Goal: Information Seeking & Learning: Learn about a topic

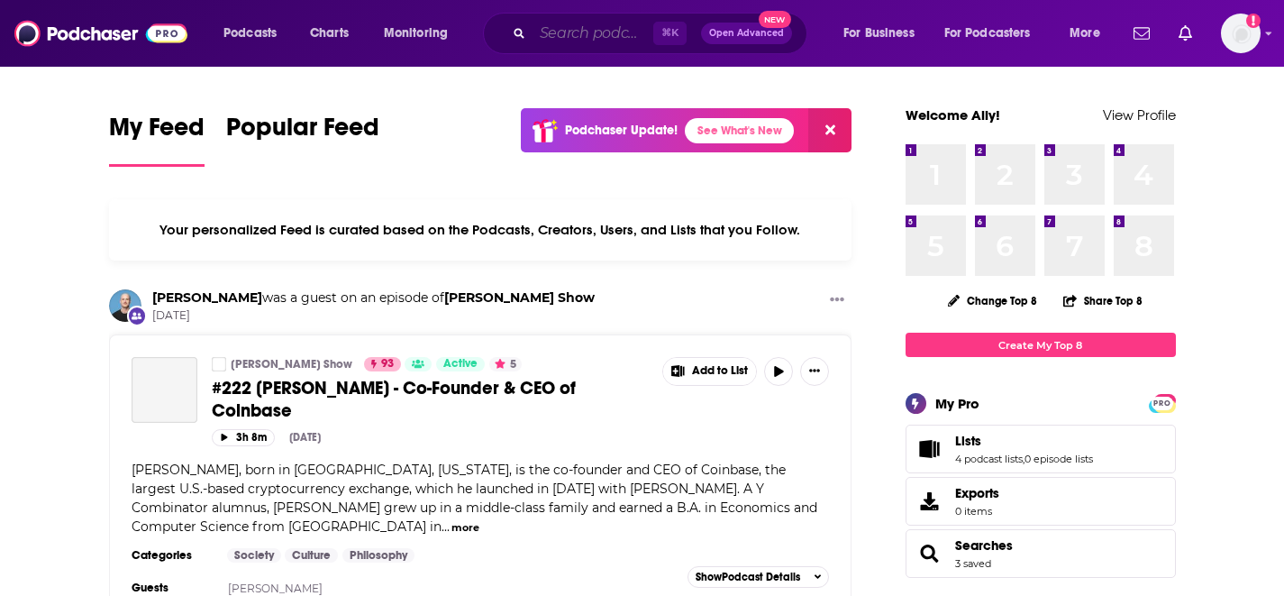
click at [541, 32] on input "Search podcasts, credits, & more..." at bounding box center [592, 33] width 121 height 29
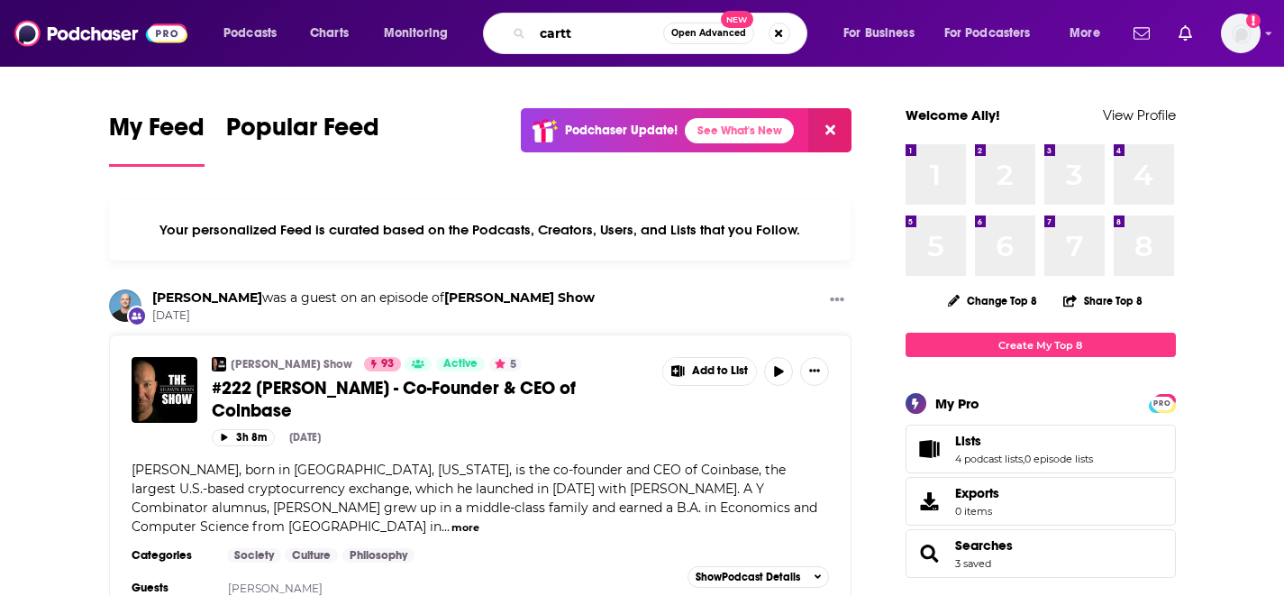
type input "cartt"
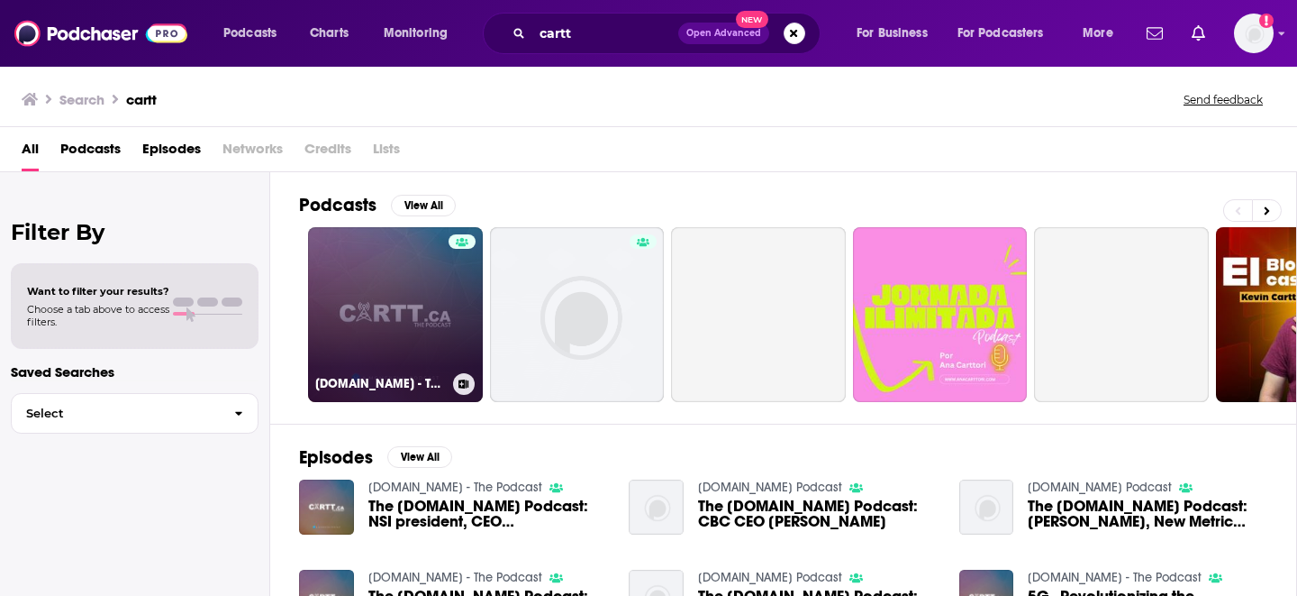
click at [380, 320] on link "[DOMAIN_NAME] - The Podcast" at bounding box center [395, 314] width 175 height 175
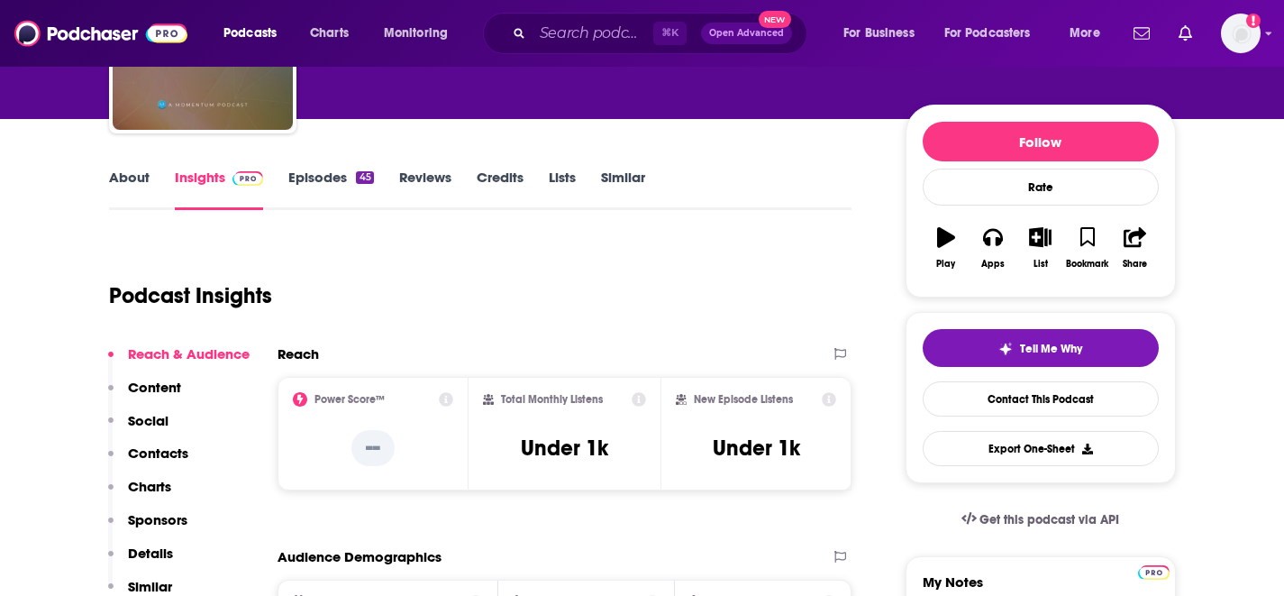
scroll to position [197, 0]
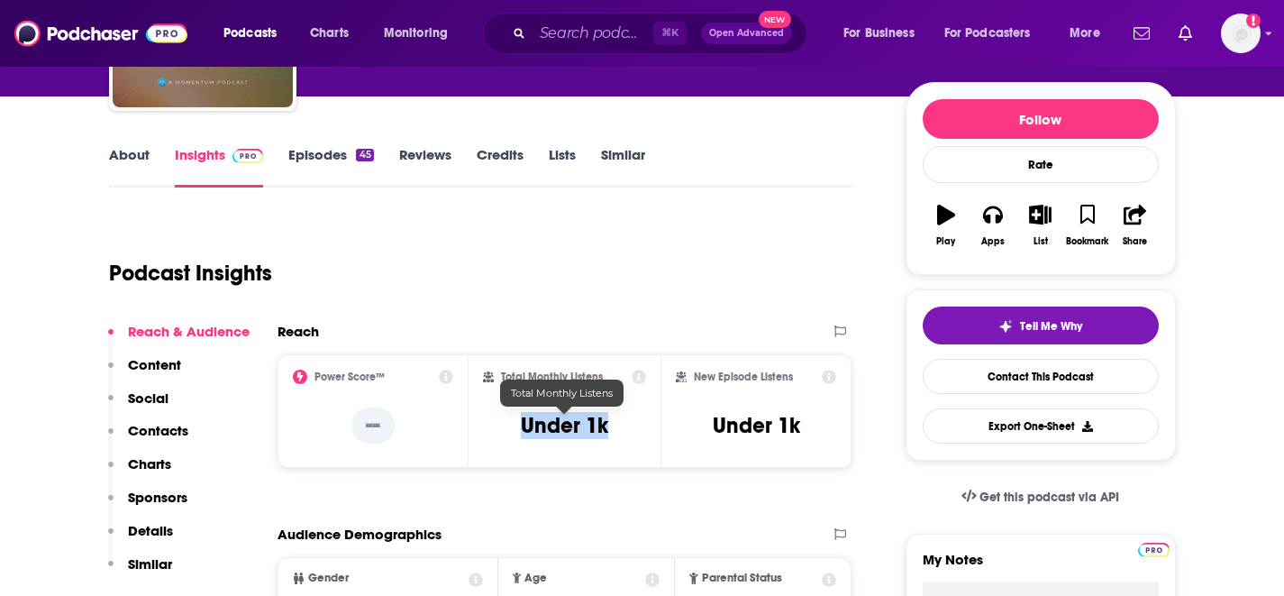
drag, startPoint x: 615, startPoint y: 424, endPoint x: 522, endPoint y: 425, distance: 93.7
click at [522, 425] on div "Total Monthly Listens Under 1k" at bounding box center [564, 410] width 163 height 83
copy h3 "Under 1k"
